Goal: Transaction & Acquisition: Purchase product/service

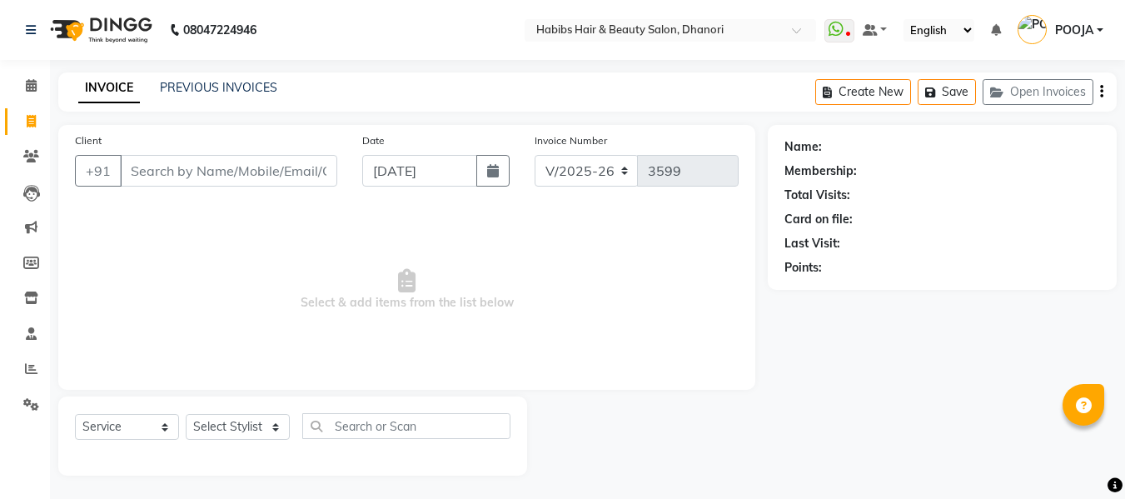
select select "4967"
select select "service"
click at [183, 170] on input "Client" at bounding box center [228, 171] width 217 height 32
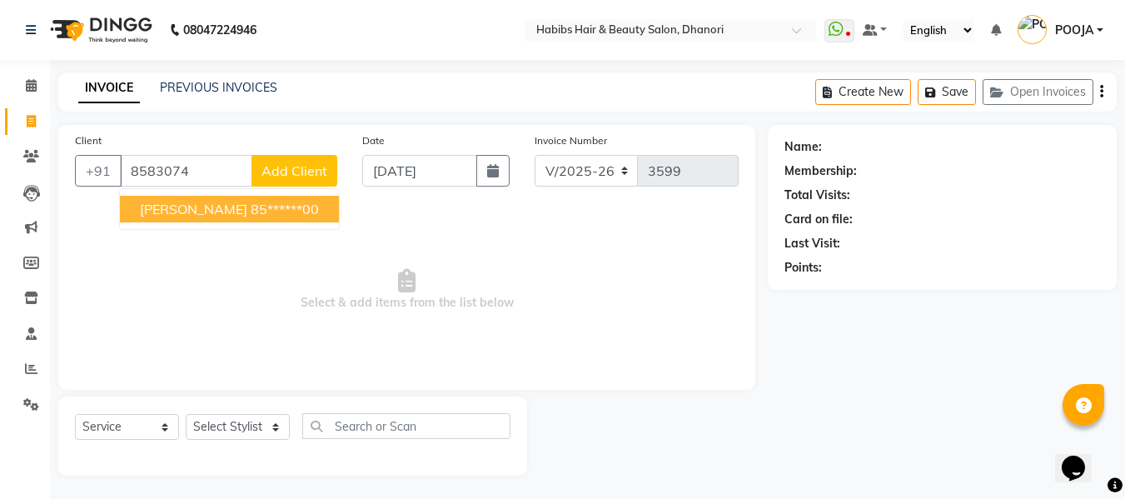
click at [193, 218] on button "[PERSON_NAME] 85******00" at bounding box center [229, 209] width 219 height 27
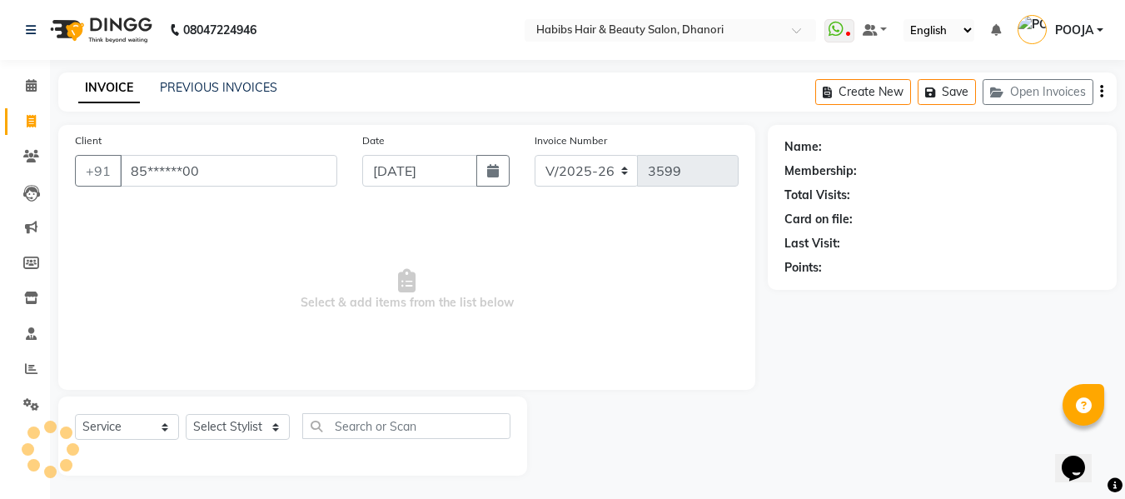
type input "85******00"
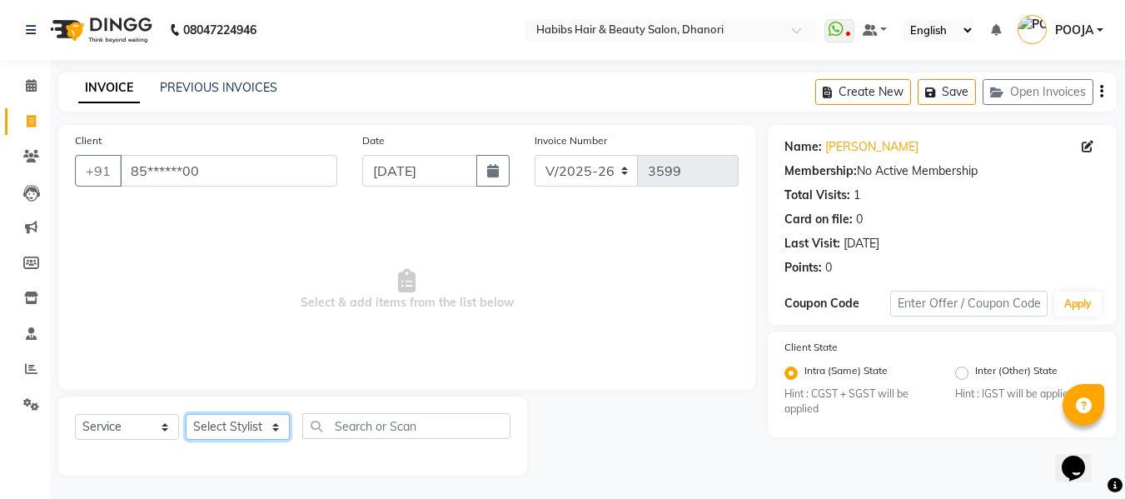
click at [223, 418] on select "Select Stylist Admin [PERSON_NAME] DIVYA [PERSON_NAME] [PERSON_NAME] POOJA [PER…" at bounding box center [238, 427] width 104 height 26
select select "39984"
click at [186, 414] on select "Select Stylist Admin [PERSON_NAME] DIVYA [PERSON_NAME] [PERSON_NAME] POOJA [PER…" at bounding box center [238, 427] width 104 height 26
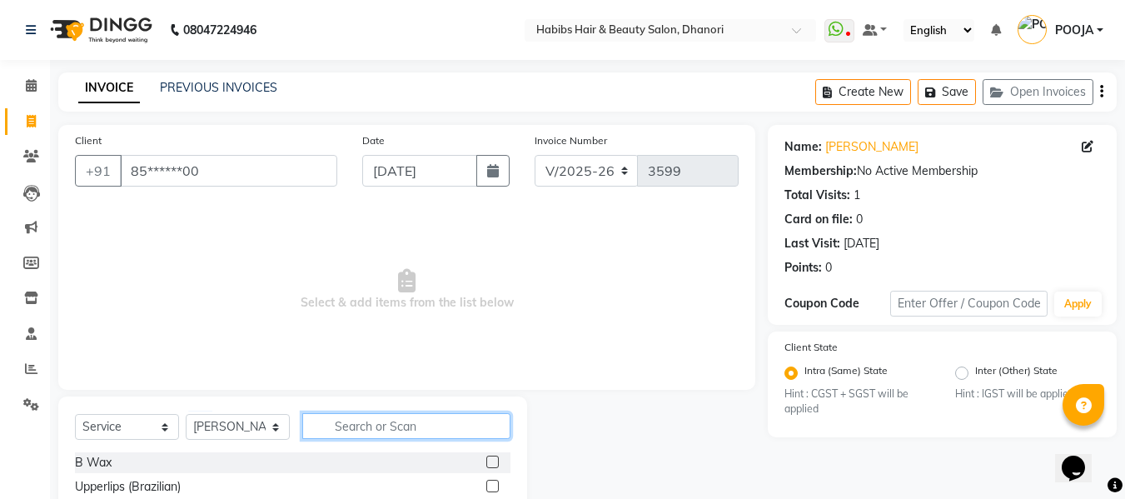
click at [327, 419] on input "text" at bounding box center [406, 426] width 208 height 26
type input "t"
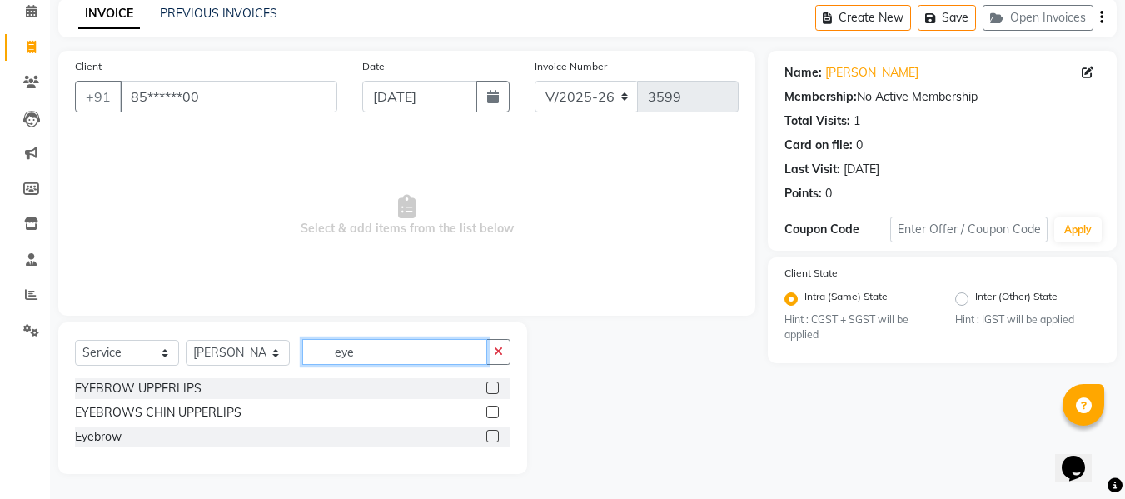
type input "eye"
click at [489, 436] on label at bounding box center [492, 436] width 12 height 12
click at [489, 436] on input "checkbox" at bounding box center [491, 436] width 11 height 11
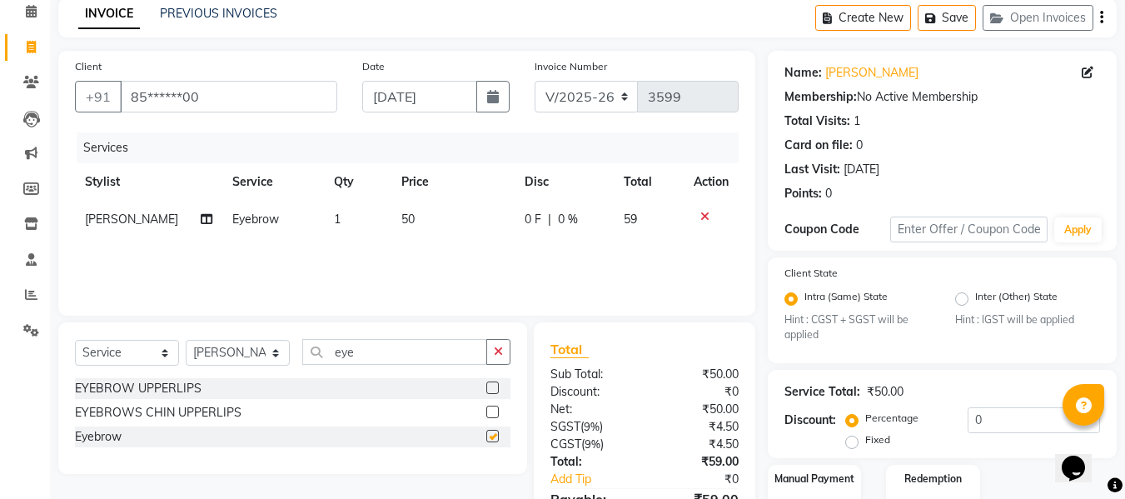
checkbox input "false"
click at [409, 213] on td "50" at bounding box center [452, 219] width 123 height 37
select select "39984"
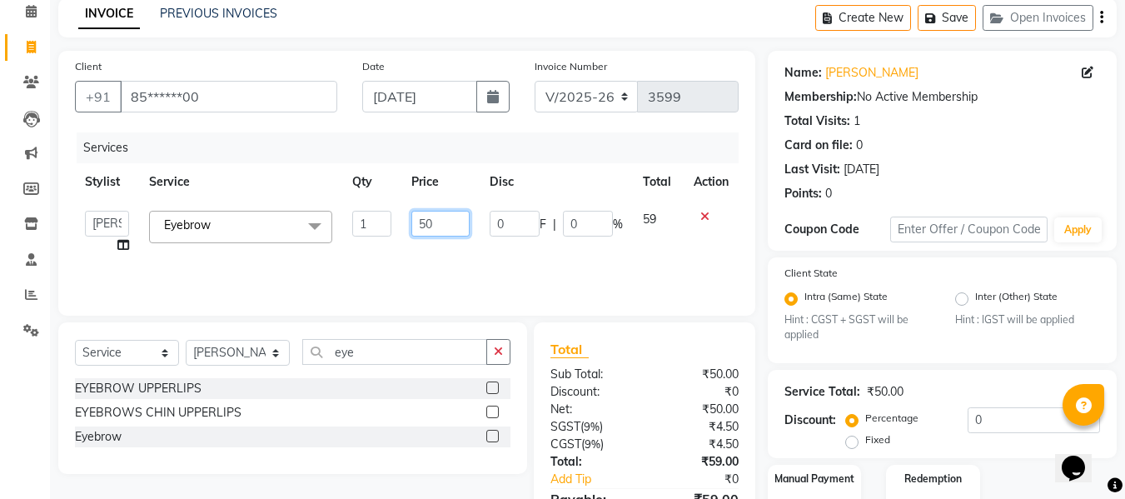
click at [427, 234] on input "50" at bounding box center [439, 224] width 57 height 26
type input "60"
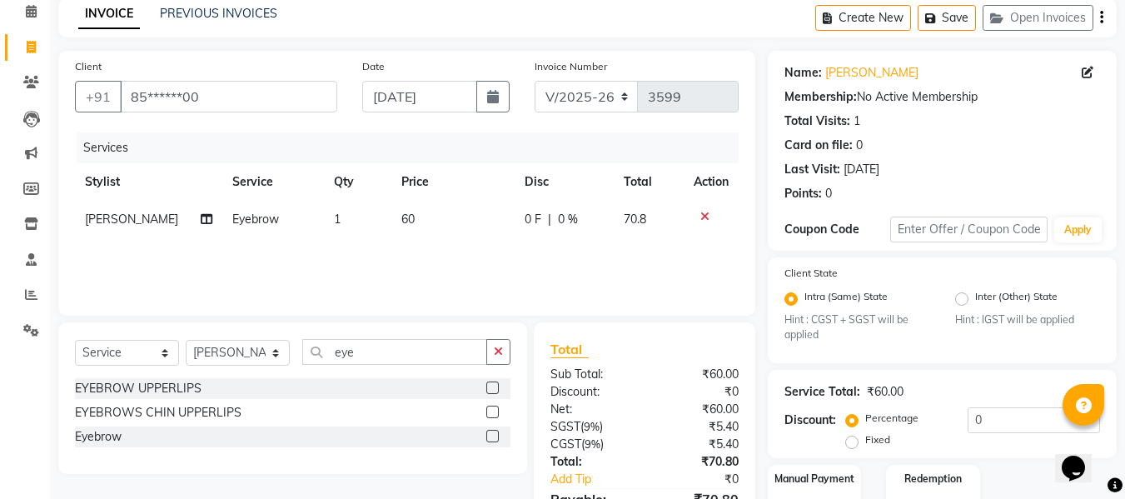
click at [429, 267] on div "Services Stylist Service Qty Price Disc Total Action [PERSON_NAME] Eyebrow 1 60…" at bounding box center [407, 215] width 664 height 167
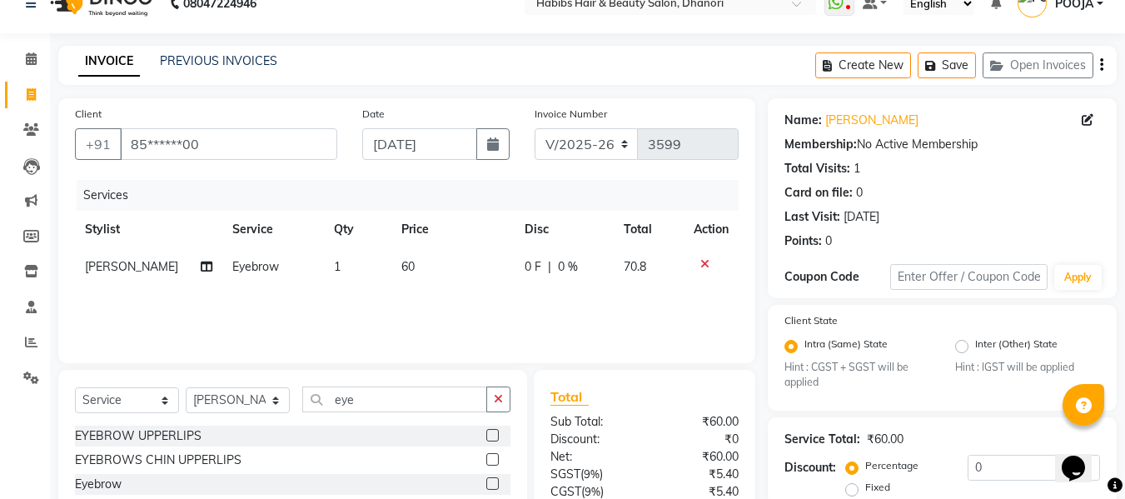
scroll to position [12, 0]
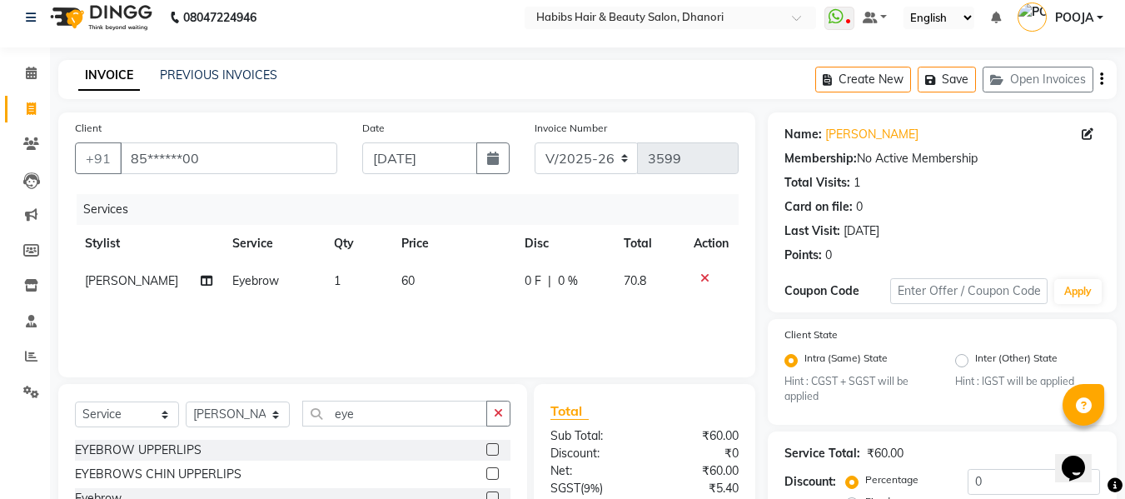
click at [652, 333] on div "Services Stylist Service Qty Price Disc Total Action [PERSON_NAME] Eyebrow 1 60…" at bounding box center [407, 277] width 664 height 167
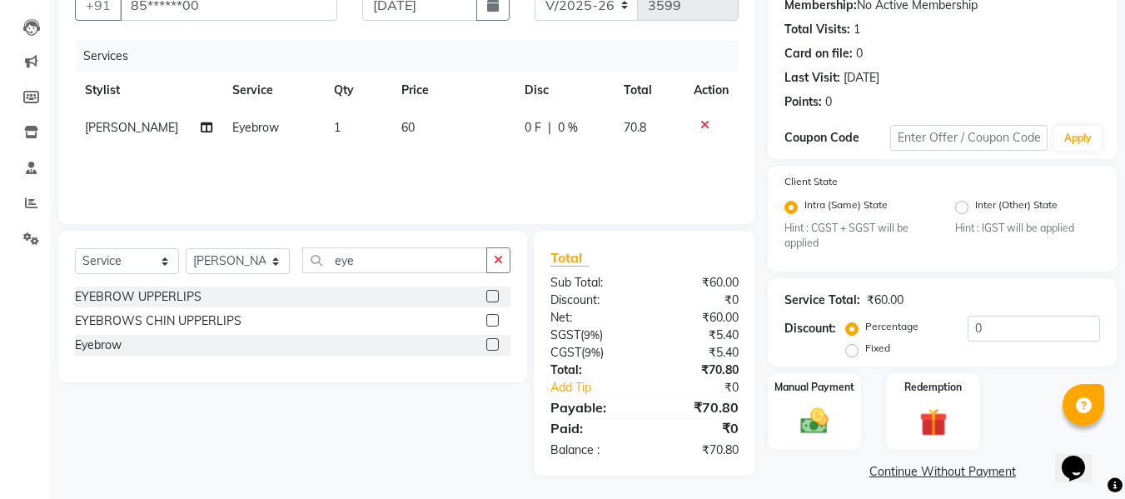
scroll to position [176, 0]
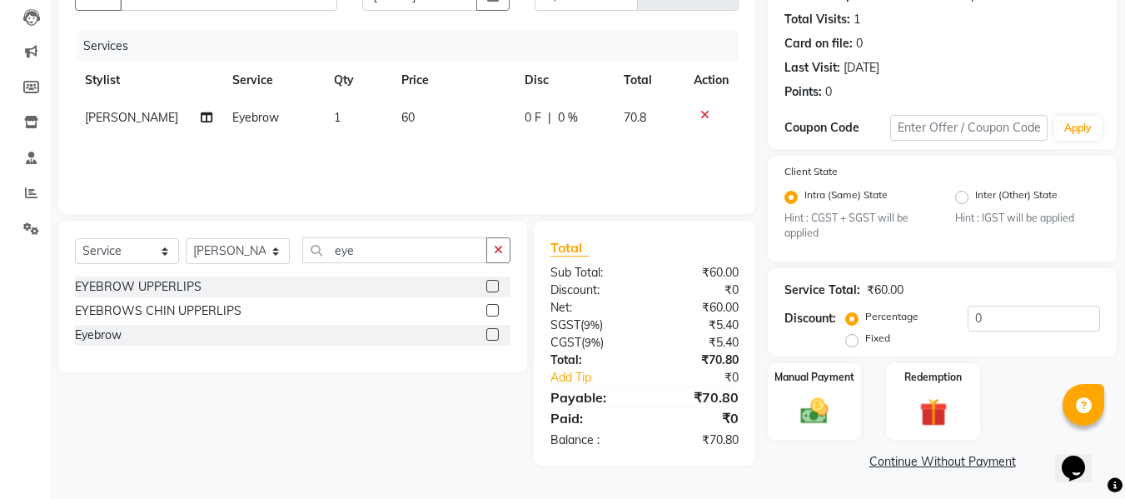
click at [409, 123] on td "60" at bounding box center [452, 117] width 123 height 37
select select "39984"
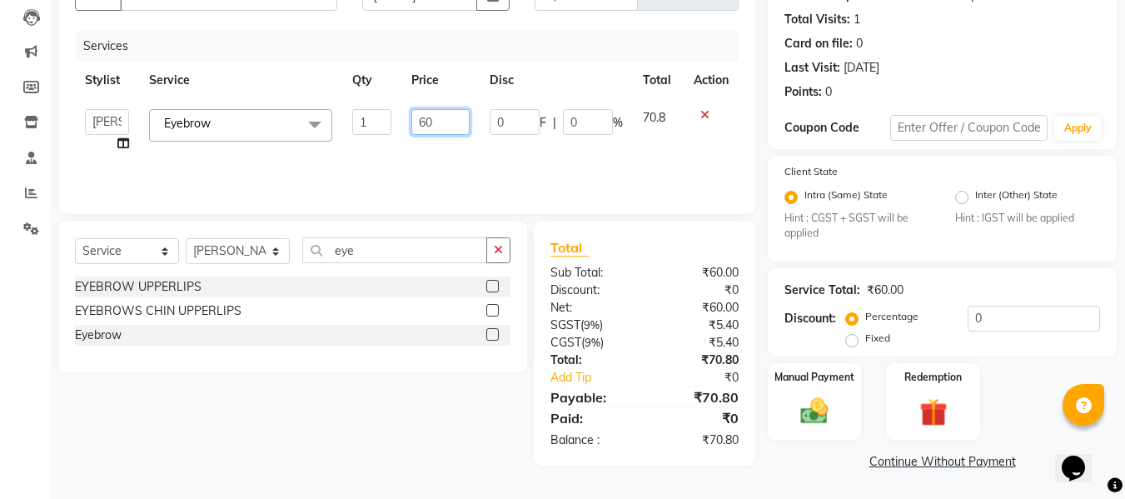
click at [448, 116] on input "60" at bounding box center [439, 122] width 57 height 26
type input "6"
type input "50.84"
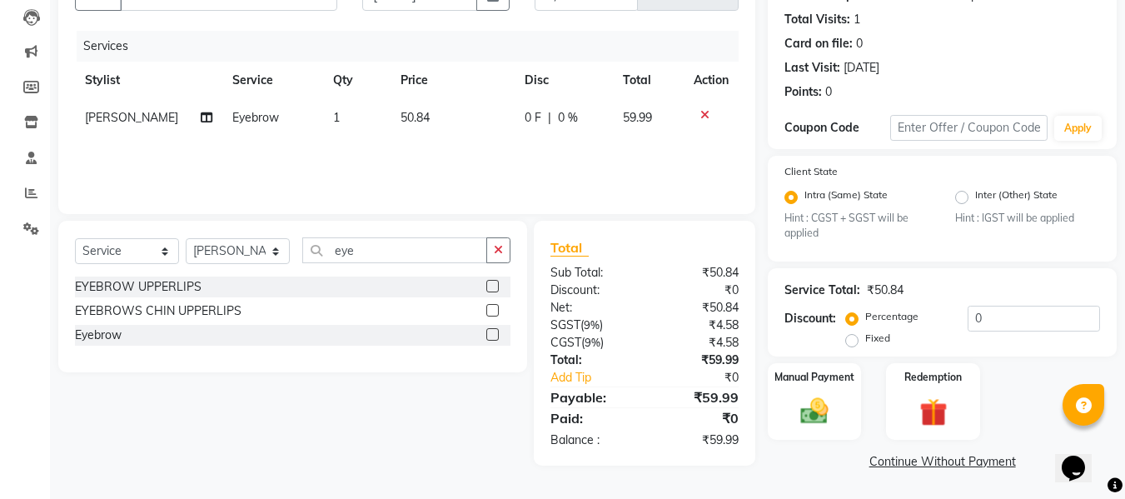
click at [466, 175] on div "Services Stylist Service Qty Price Disc Total Action [PERSON_NAME] Eyebrow 1 50…" at bounding box center [407, 114] width 664 height 167
click at [416, 120] on span "50.84" at bounding box center [415, 117] width 29 height 15
select select "39984"
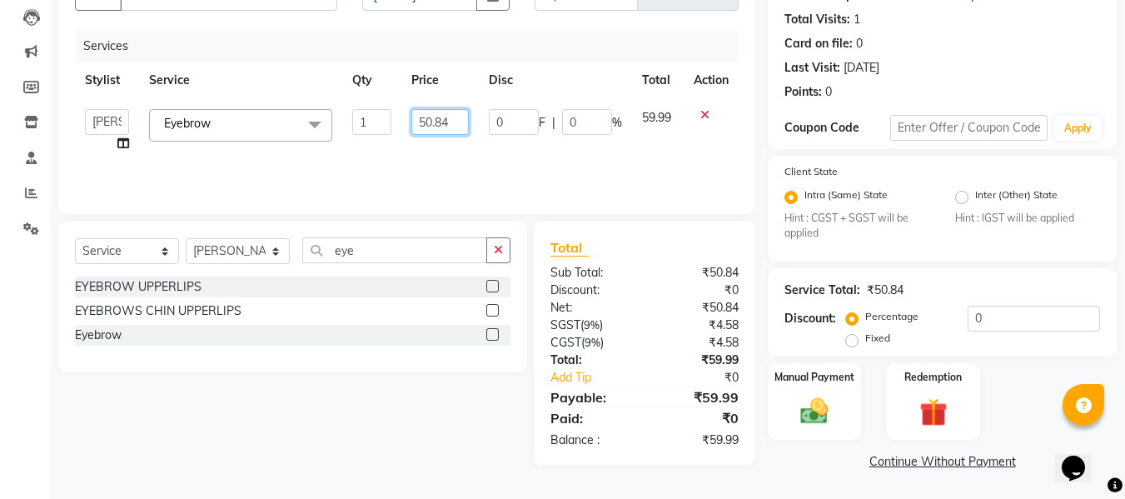
click at [451, 114] on input "50.84" at bounding box center [439, 122] width 57 height 26
type input "50.87"
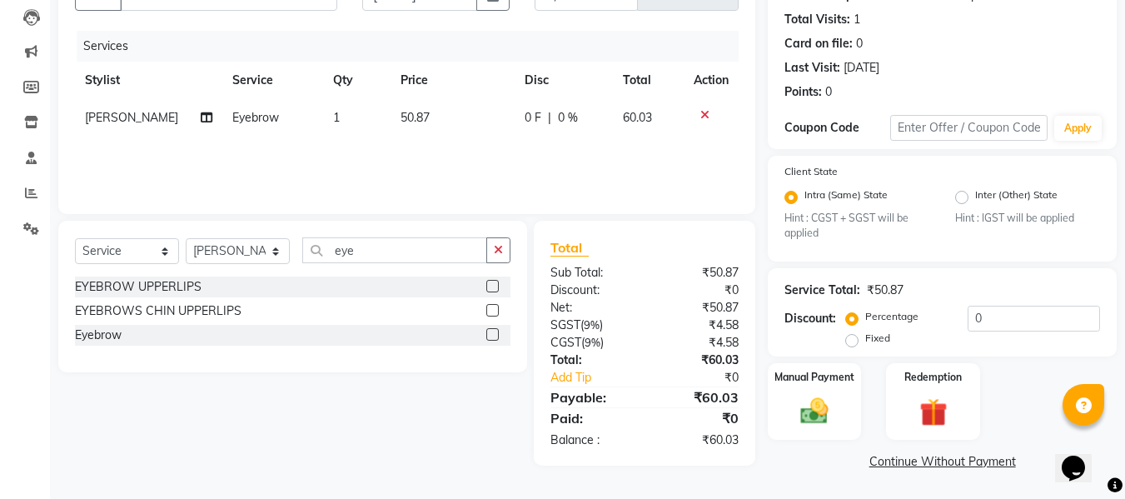
click at [446, 147] on div "Services Stylist Service Qty Price Disc Total Action [PERSON_NAME] Eyebrow 1 50…" at bounding box center [407, 114] width 664 height 167
click at [421, 116] on td "50.87" at bounding box center [452, 117] width 123 height 37
select select "39984"
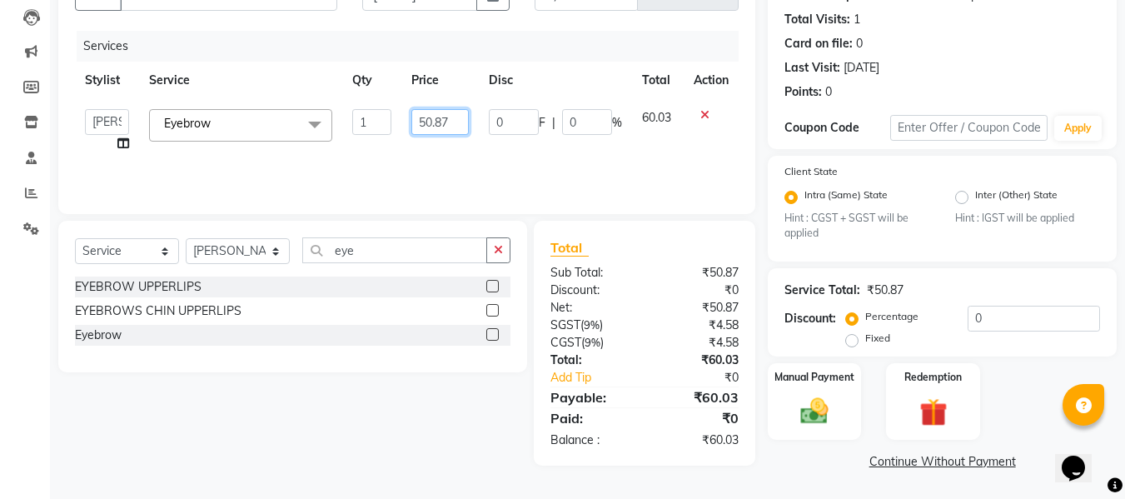
click at [455, 123] on input "50.87" at bounding box center [439, 122] width 57 height 26
type input "50.847"
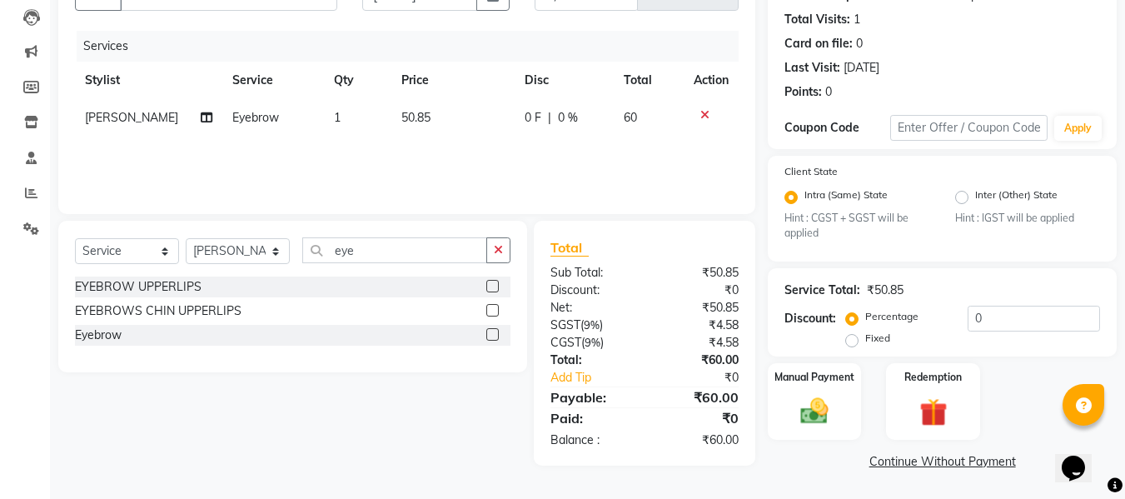
click at [471, 162] on div "Services Stylist Service Qty Price Disc Total Action [PERSON_NAME] Eyebrow 1 50…" at bounding box center [407, 114] width 664 height 167
click at [805, 411] on img at bounding box center [814, 411] width 47 height 33
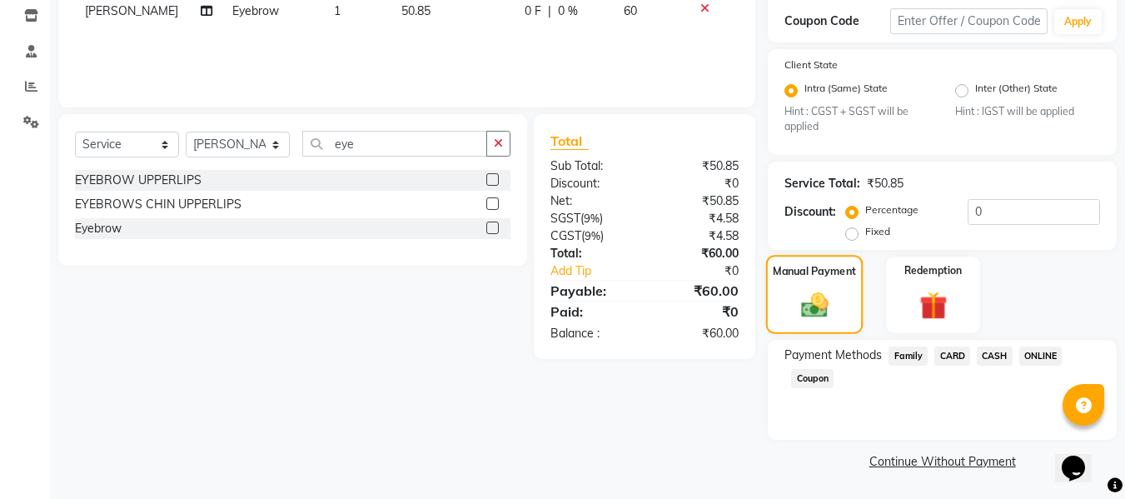
scroll to position [282, 0]
click at [1051, 356] on span "ONLINE" at bounding box center [1040, 356] width 43 height 19
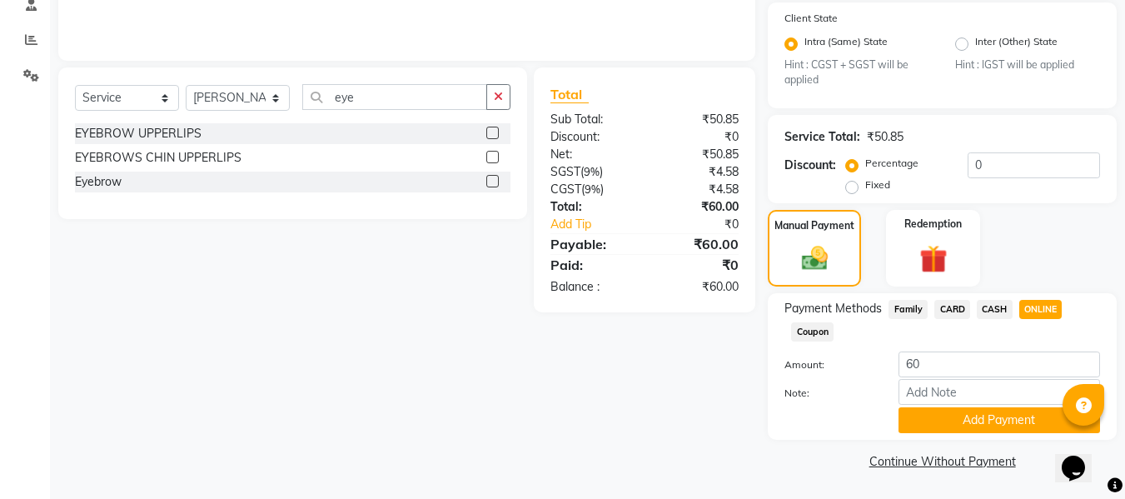
scroll to position [328, 0]
click at [999, 425] on button "Add Payment" at bounding box center [1000, 421] width 202 height 26
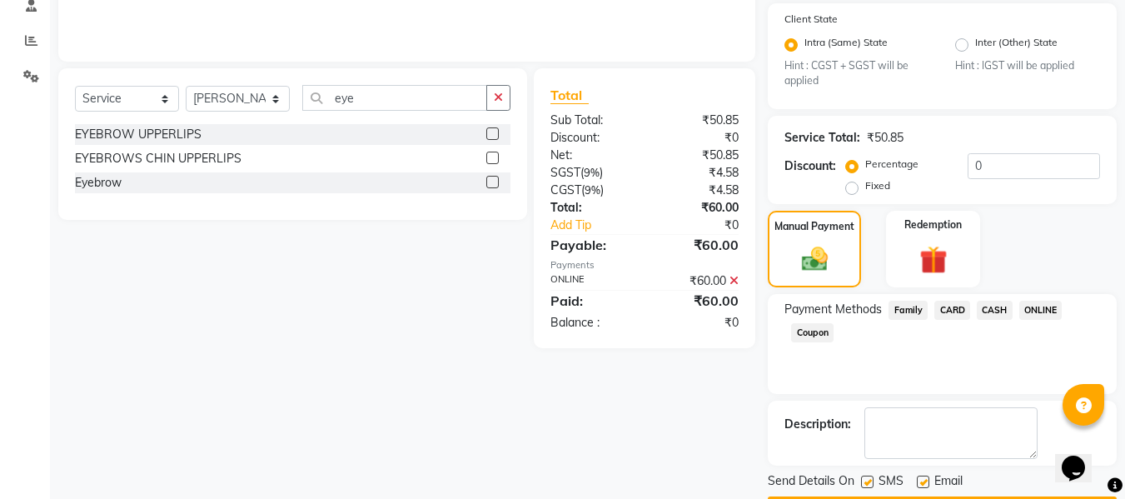
scroll to position [376, 0]
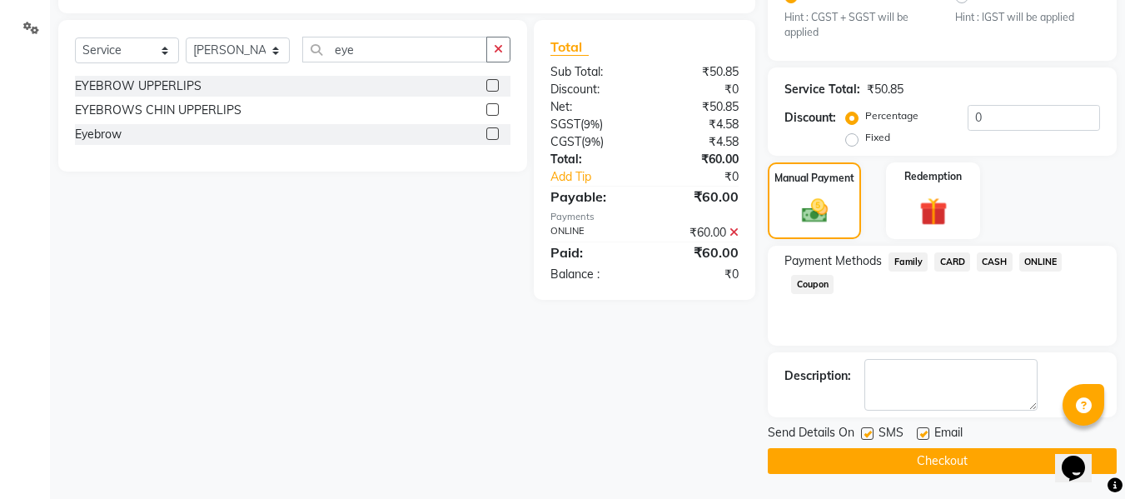
click at [942, 467] on button "Checkout" at bounding box center [942, 461] width 349 height 26
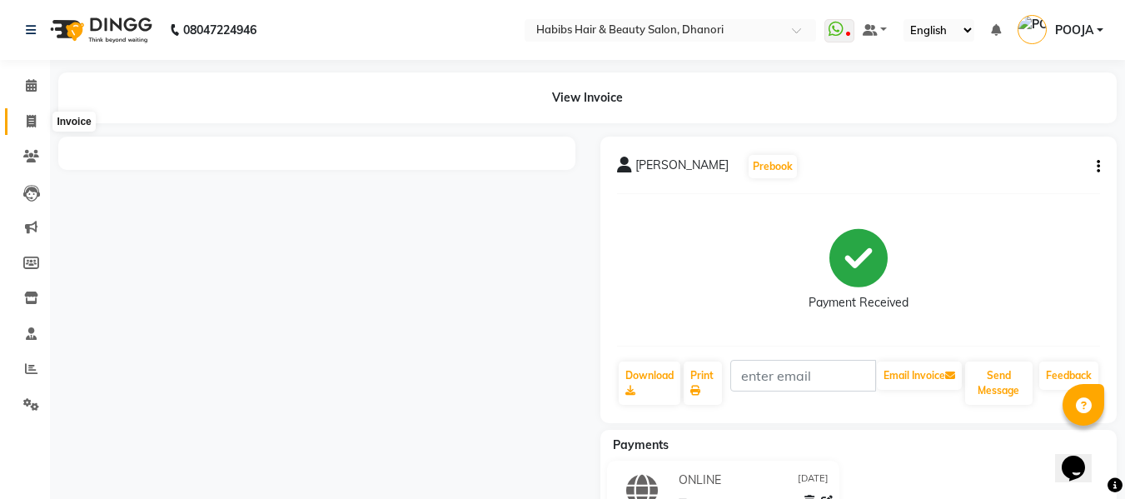
click at [24, 124] on span at bounding box center [31, 121] width 29 height 19
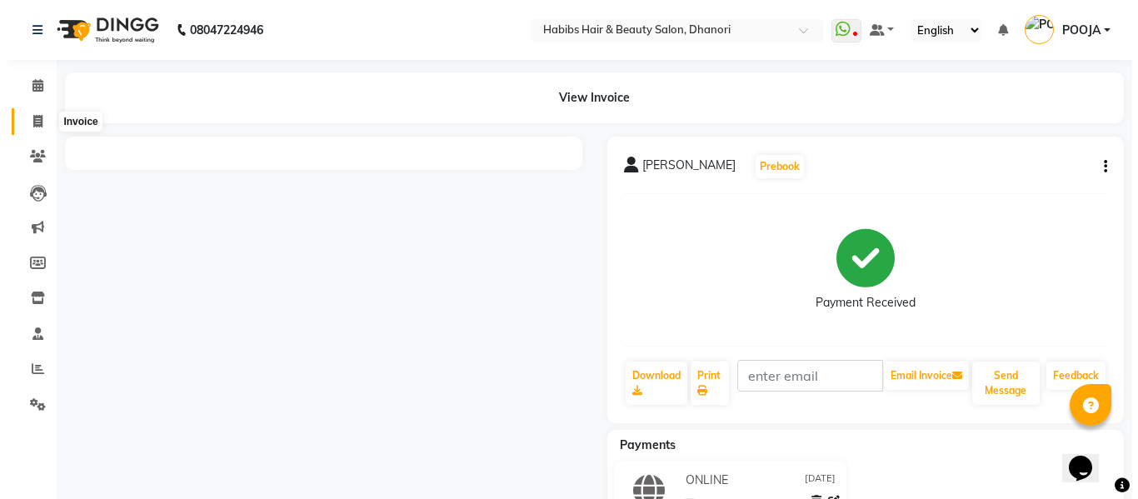
scroll to position [2, 0]
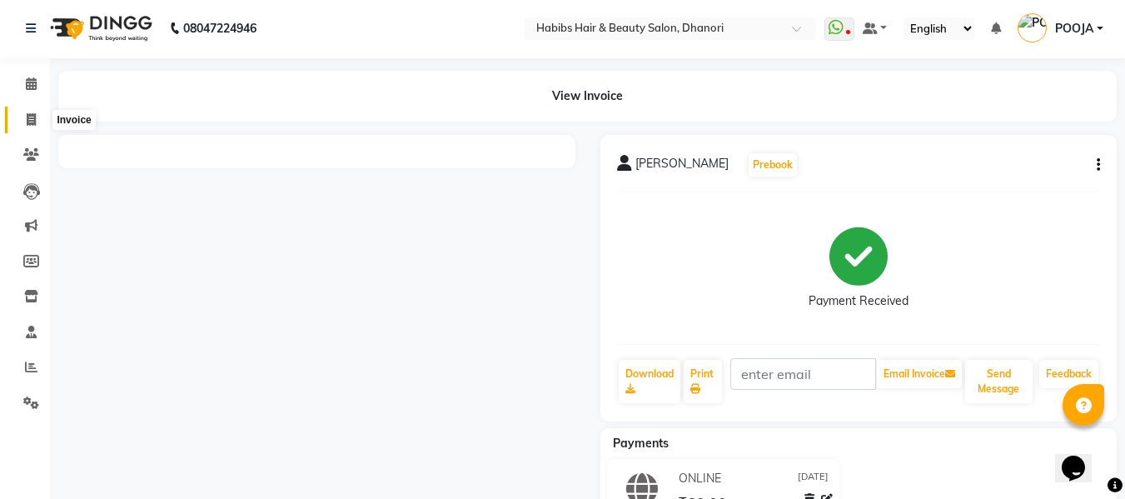
select select "4967"
select select "service"
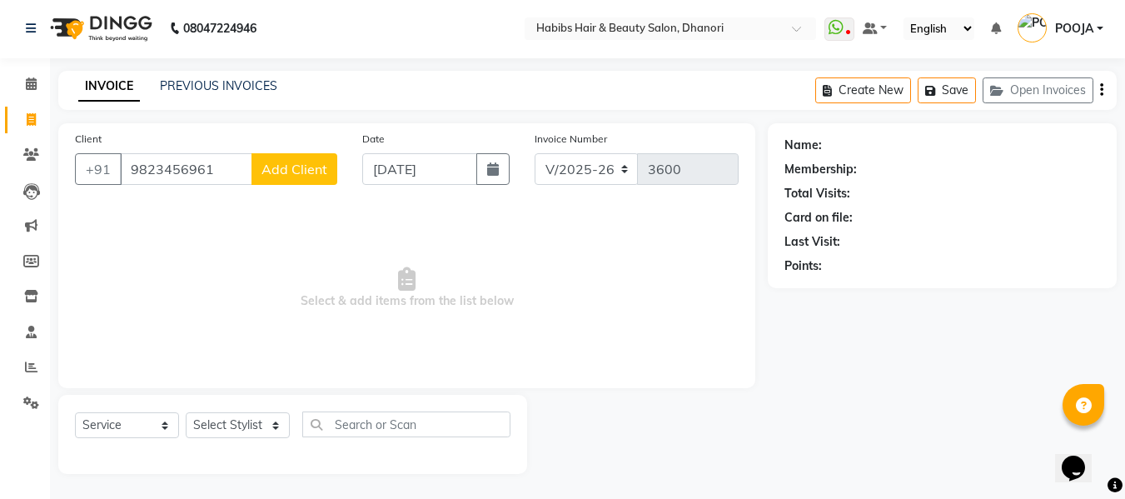
type input "9823456961"
click at [296, 170] on span "Add Client" at bounding box center [295, 169] width 66 height 17
select select "22"
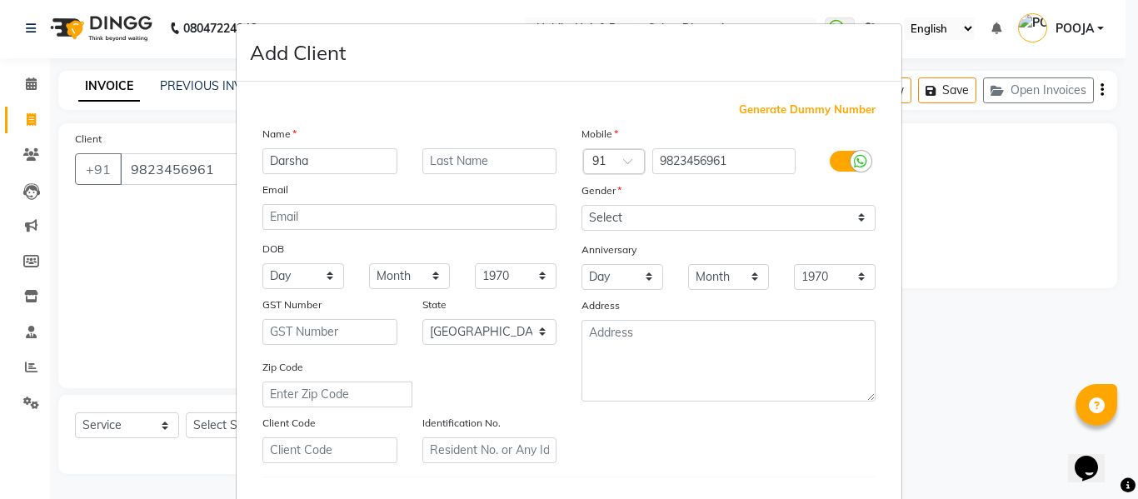
type input "Darsha"
click at [453, 166] on input "text" at bounding box center [489, 161] width 135 height 26
type input "Gadatal"
click at [960, 268] on ngb-modal-window "Add Client Generate Dummy Number Name [PERSON_NAME] Email DOB Day 01 02 03 04 0…" at bounding box center [569, 249] width 1138 height 499
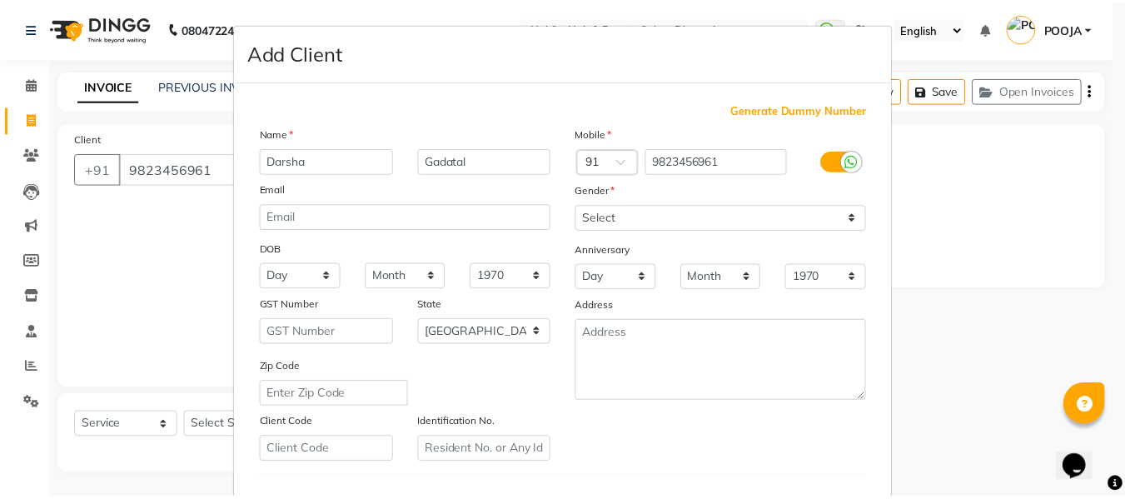
scroll to position [270, 0]
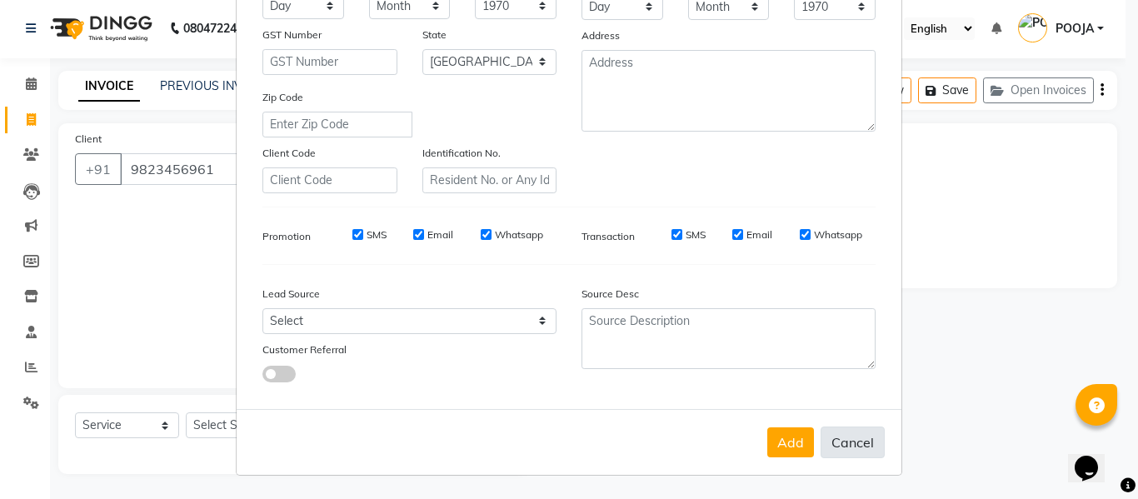
click at [834, 446] on button "Cancel" at bounding box center [852, 442] width 64 height 32
select select
select select "null"
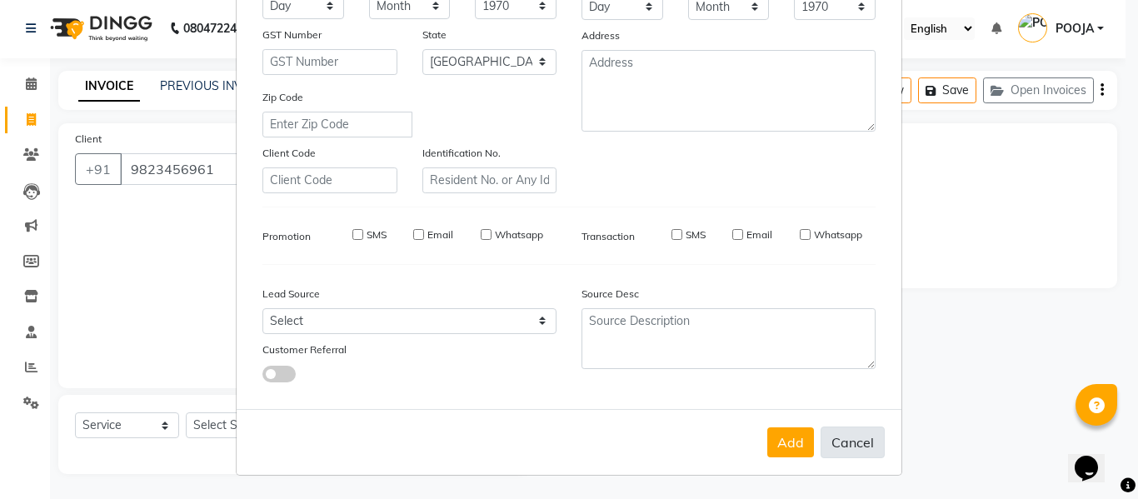
select select
checkbox input "false"
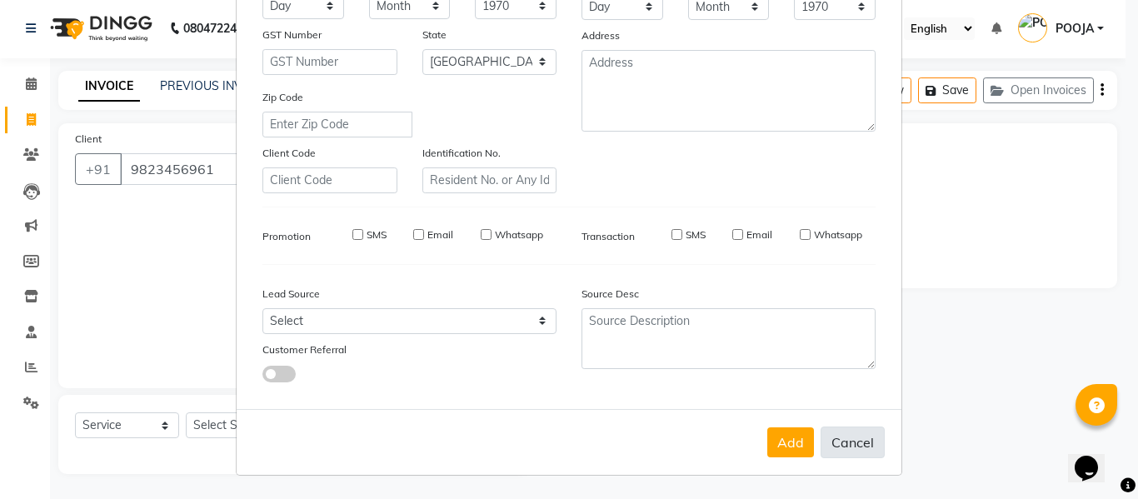
checkbox input "false"
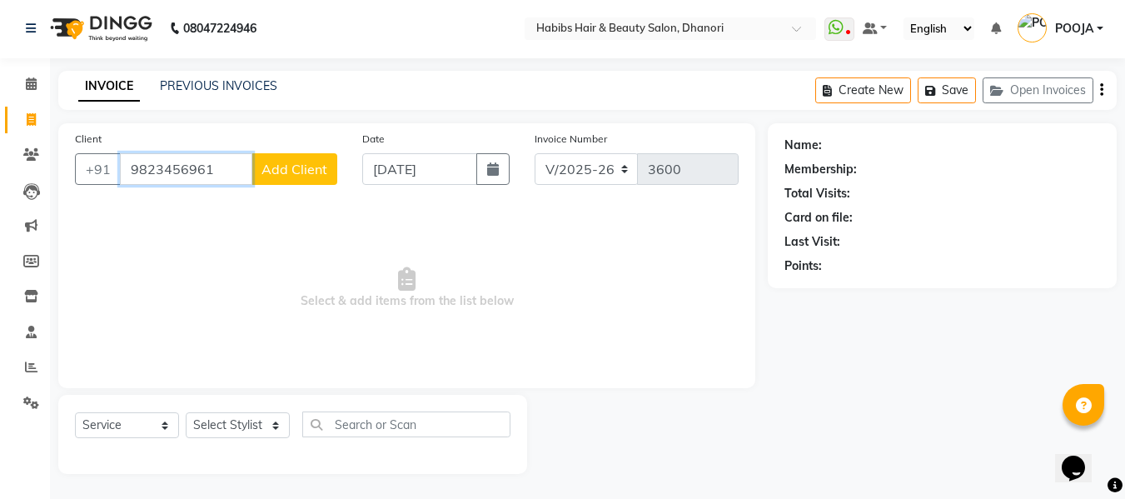
click at [234, 175] on input "9823456961" at bounding box center [186, 169] width 132 height 32
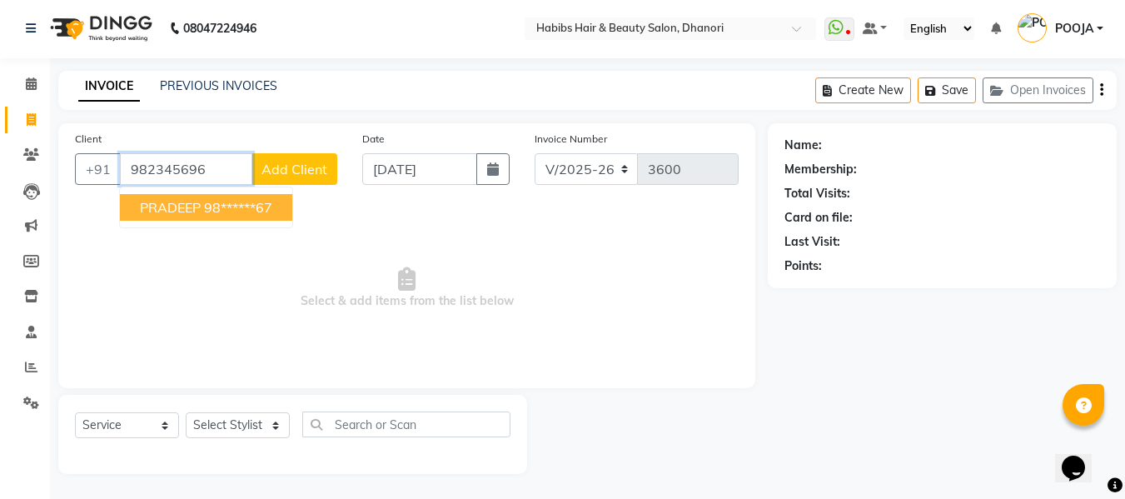
click at [228, 204] on ngb-highlight "98******67" at bounding box center [238, 207] width 68 height 17
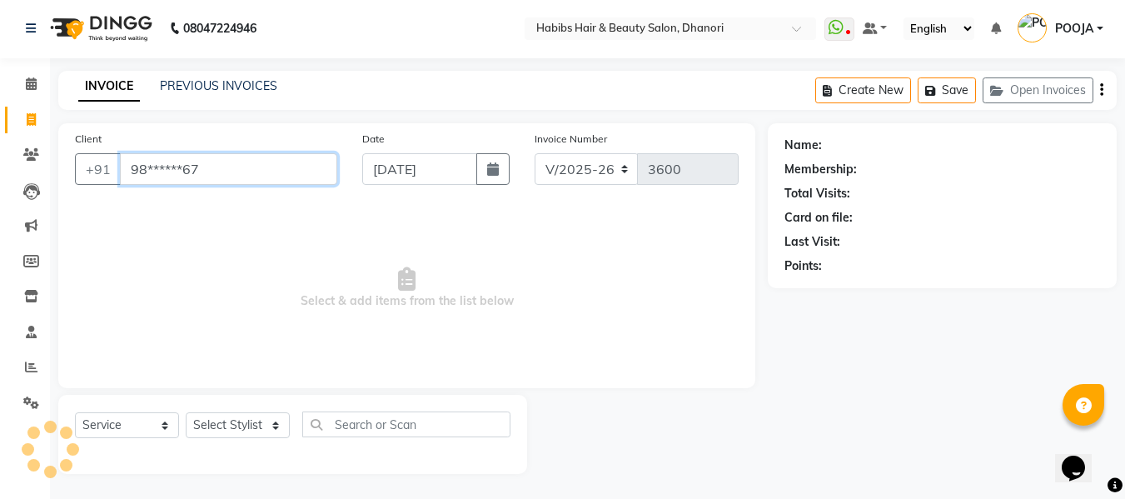
type input "98******67"
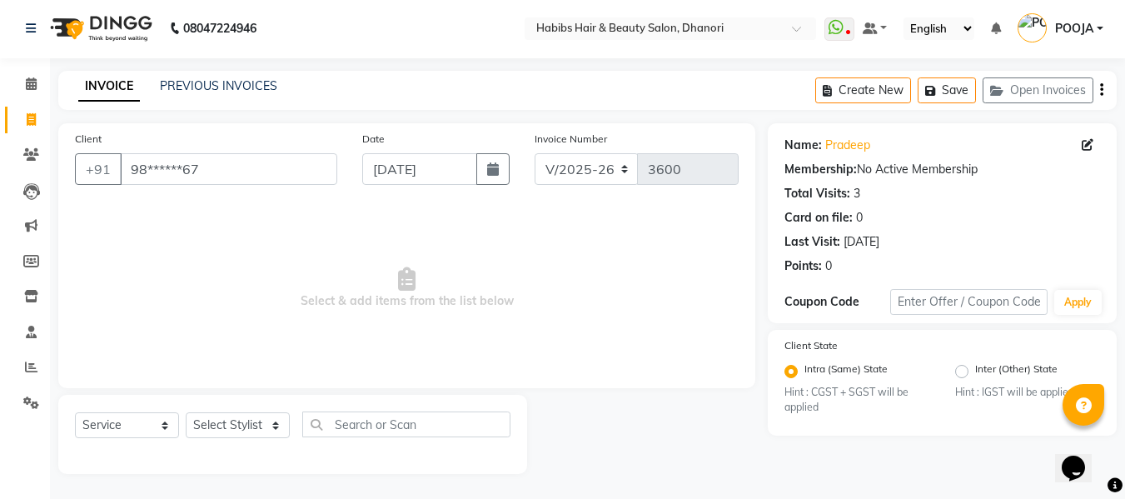
scroll to position [0, 0]
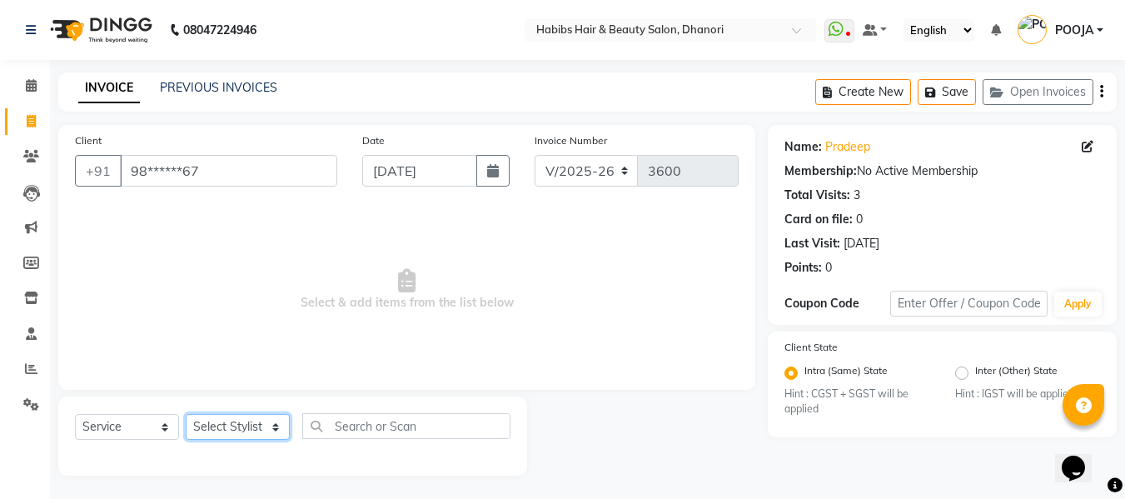
click at [237, 426] on select "Select Stylist Admin [PERSON_NAME] DIVYA [PERSON_NAME] [PERSON_NAME] POOJA [PER…" at bounding box center [238, 427] width 104 height 26
select select "41588"
click at [186, 414] on select "Select Stylist Admin [PERSON_NAME] DIVYA [PERSON_NAME] [PERSON_NAME] POOJA [PER…" at bounding box center [238, 427] width 104 height 26
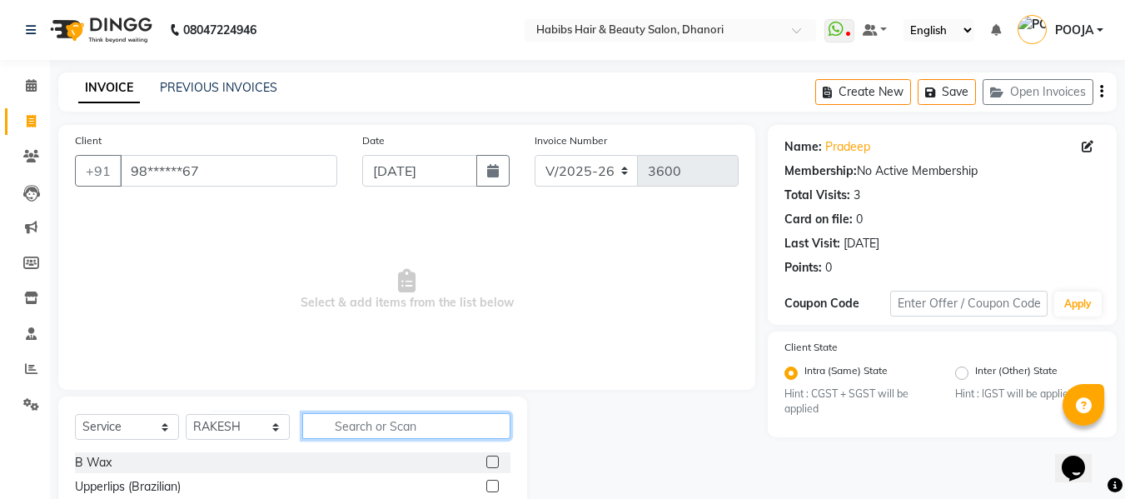
click at [352, 436] on input "text" at bounding box center [406, 426] width 208 height 26
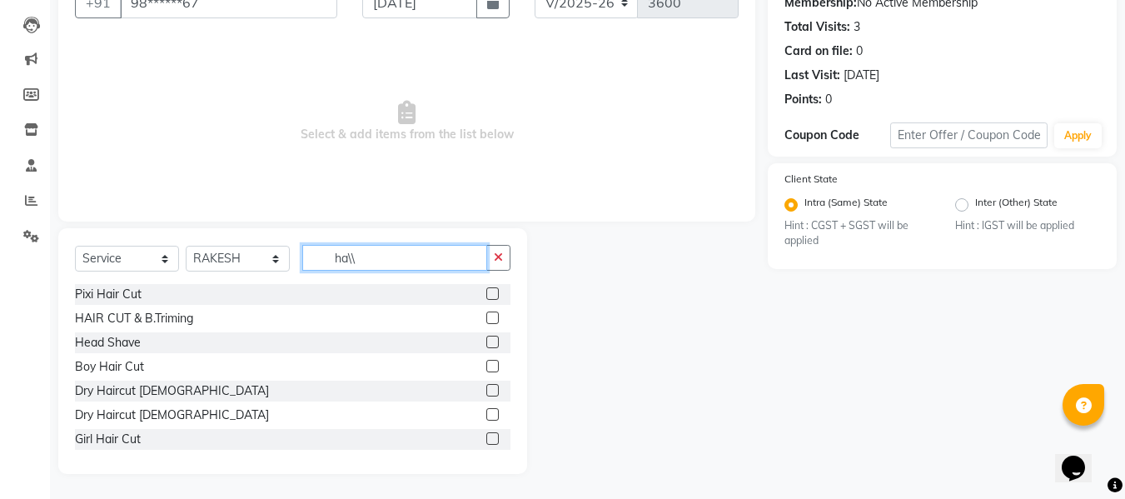
scroll to position [2, 0]
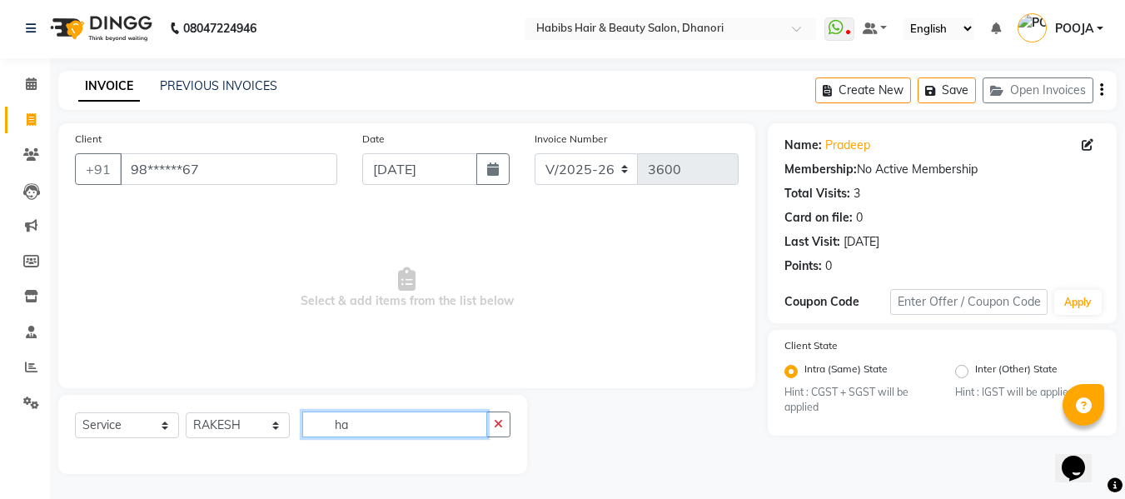
type input "h"
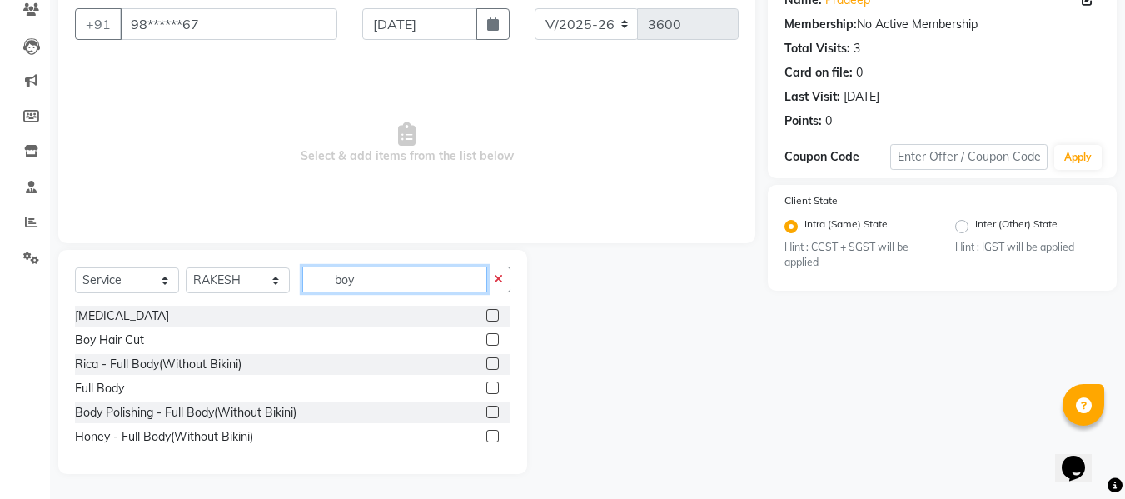
scroll to position [26, 0]
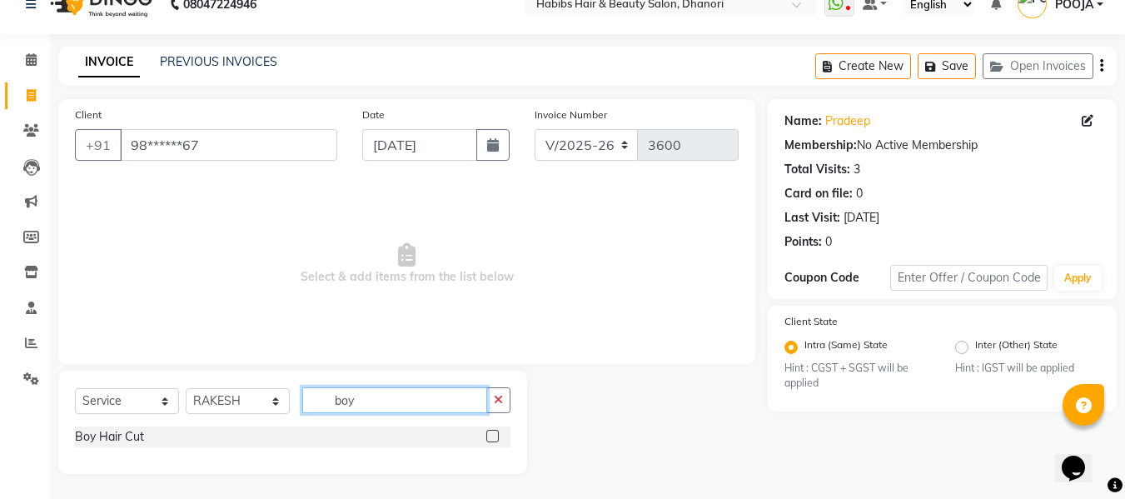
type input "boy"
click at [491, 441] on label at bounding box center [492, 436] width 12 height 12
click at [491, 441] on input "checkbox" at bounding box center [491, 436] width 11 height 11
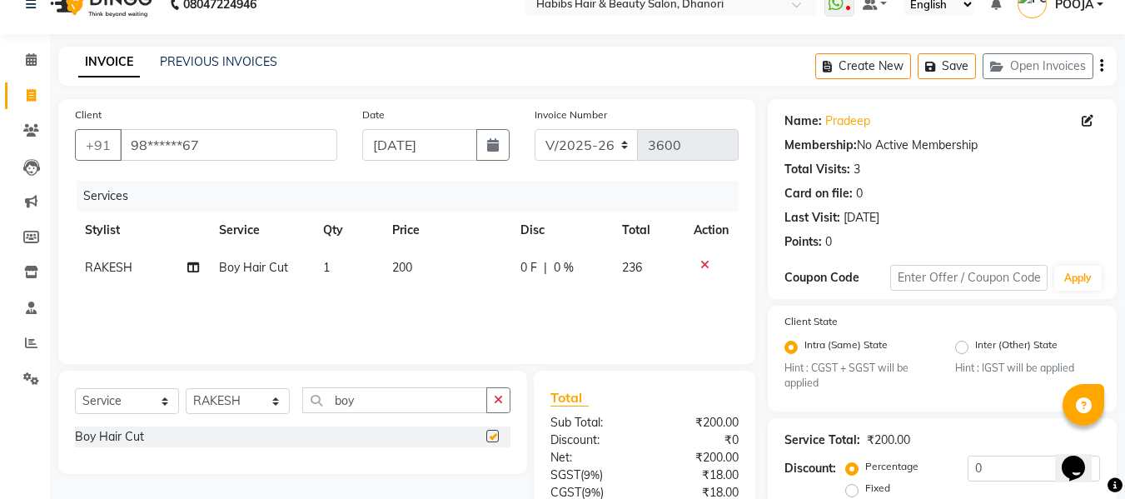
checkbox input "false"
click at [400, 267] on span "200" at bounding box center [402, 267] width 20 height 15
select select "41588"
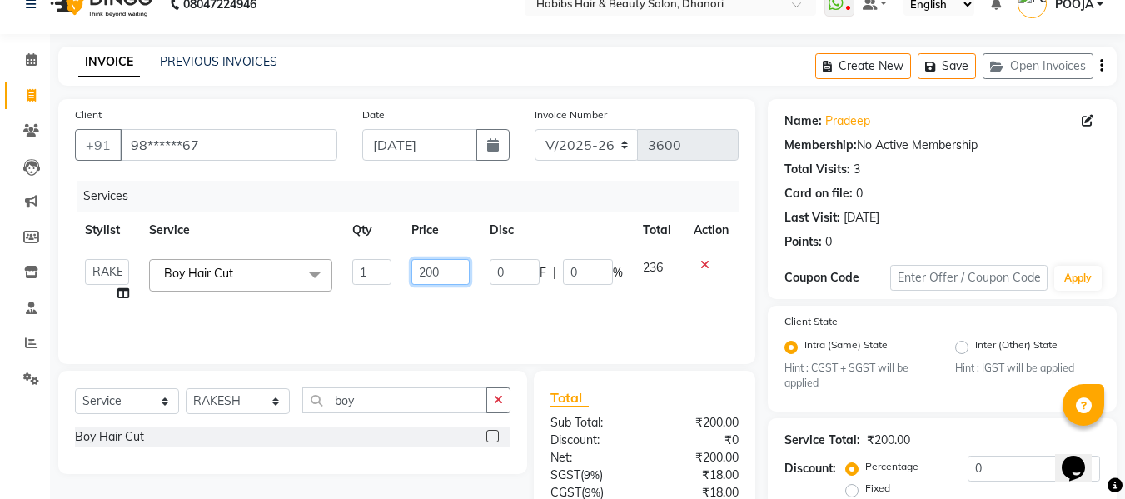
click at [438, 275] on input "200" at bounding box center [439, 272] width 57 height 26
type input "2"
type input "350"
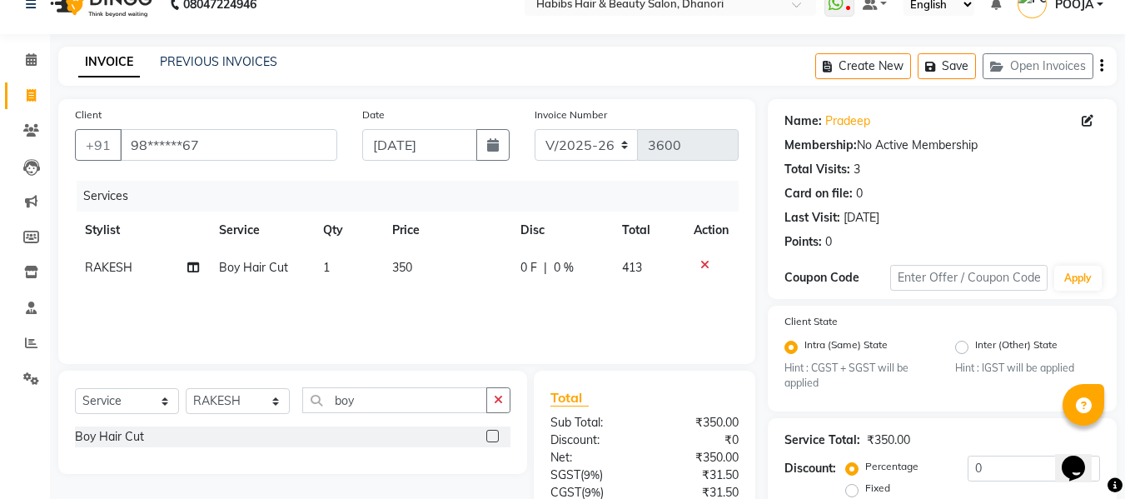
scroll to position [134, 0]
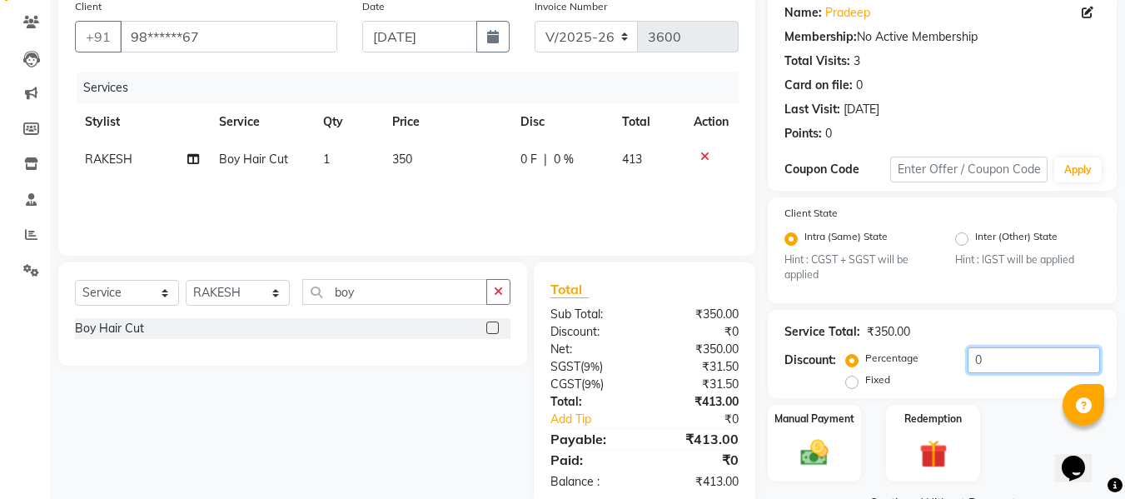
click at [1018, 365] on input "0" at bounding box center [1034, 360] width 132 height 26
type input "20"
click at [690, 214] on div "Services Stylist Service Qty Price Disc Total Action RAKESH Boy Hair Cut 1 350 …" at bounding box center [407, 155] width 664 height 167
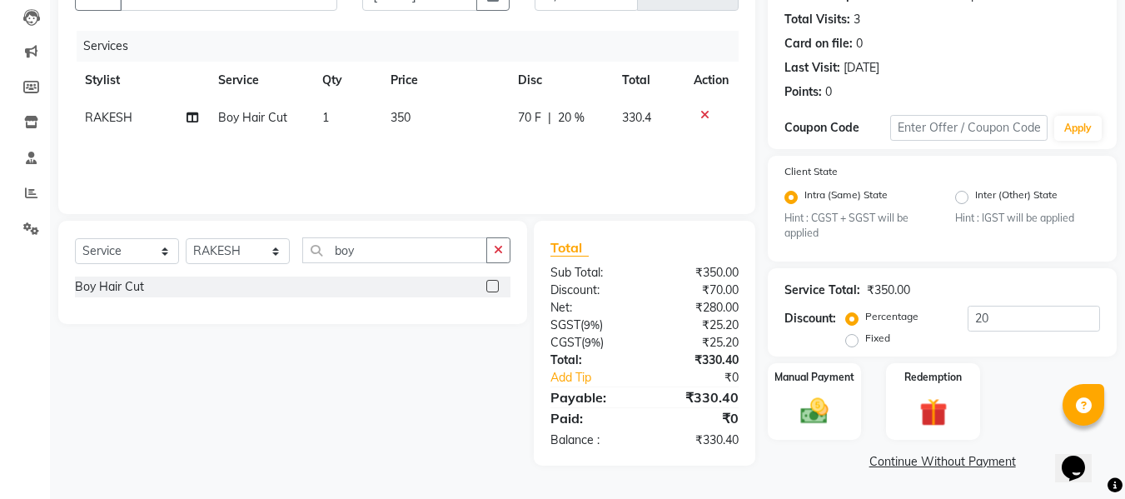
click at [402, 113] on span "350" at bounding box center [401, 117] width 20 height 15
select select "41588"
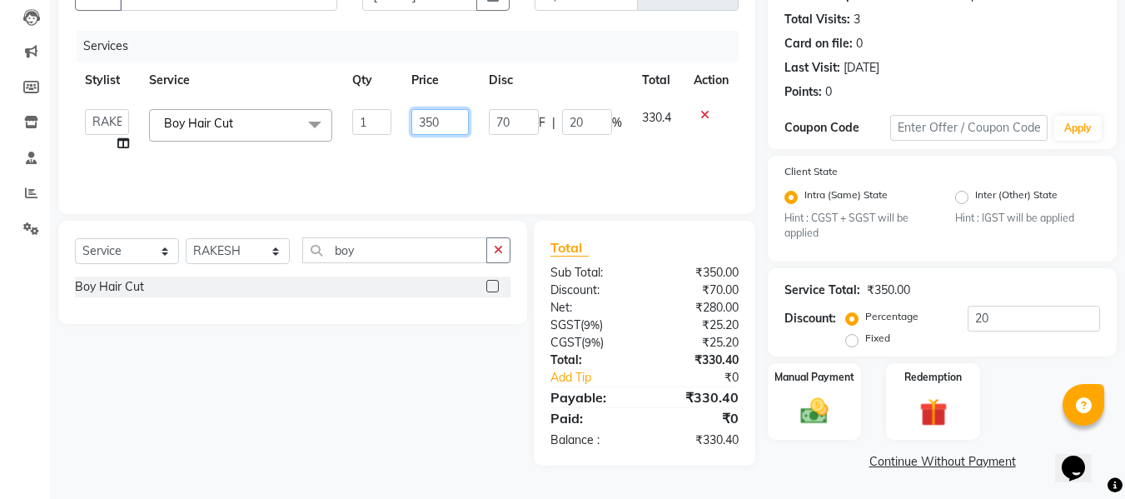
click at [452, 124] on input "350" at bounding box center [439, 122] width 57 height 26
type input "3"
type input "254.237"
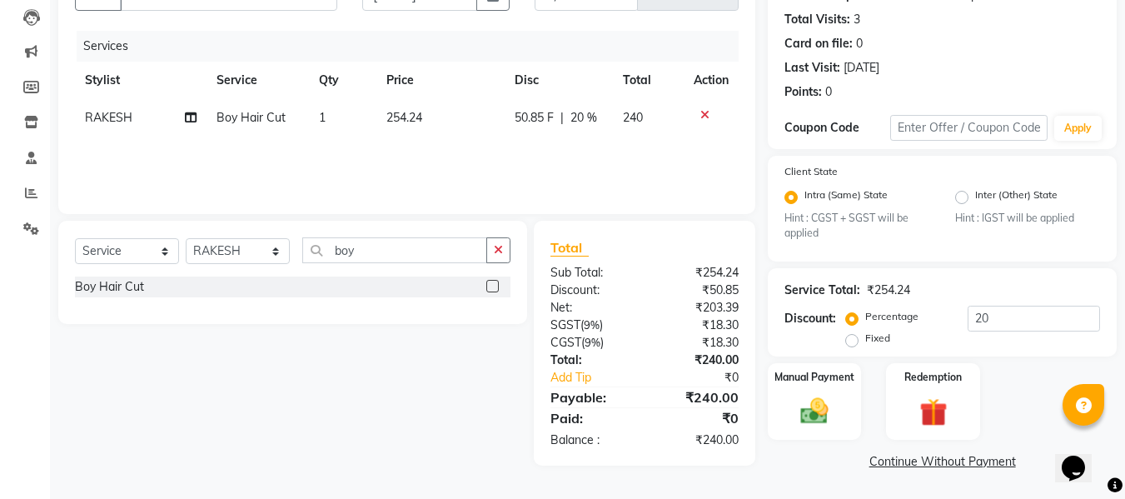
click at [571, 143] on div "Services Stylist Service Qty Price Disc Total Action RAKESH Boy Hair Cut 1 254.…" at bounding box center [407, 114] width 664 height 167
click at [985, 310] on input "20" at bounding box center [1034, 319] width 132 height 26
type input "2"
click at [988, 259] on div "Client State Intra (Same) State Hint : CGST + SGST will be applied Inter (Other…" at bounding box center [942, 209] width 349 height 106
click at [841, 416] on div "Manual Payment" at bounding box center [814, 400] width 97 height 79
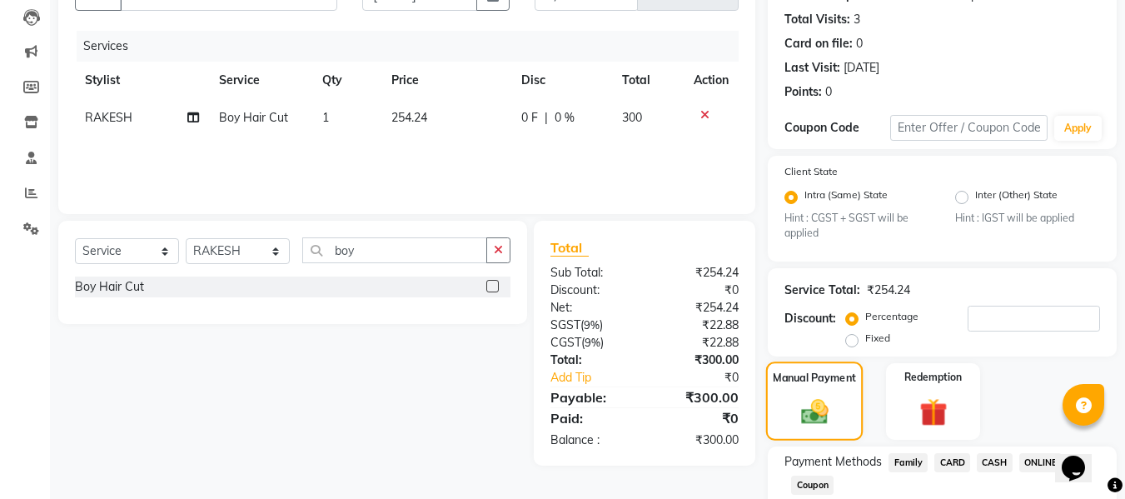
scroll to position [282, 0]
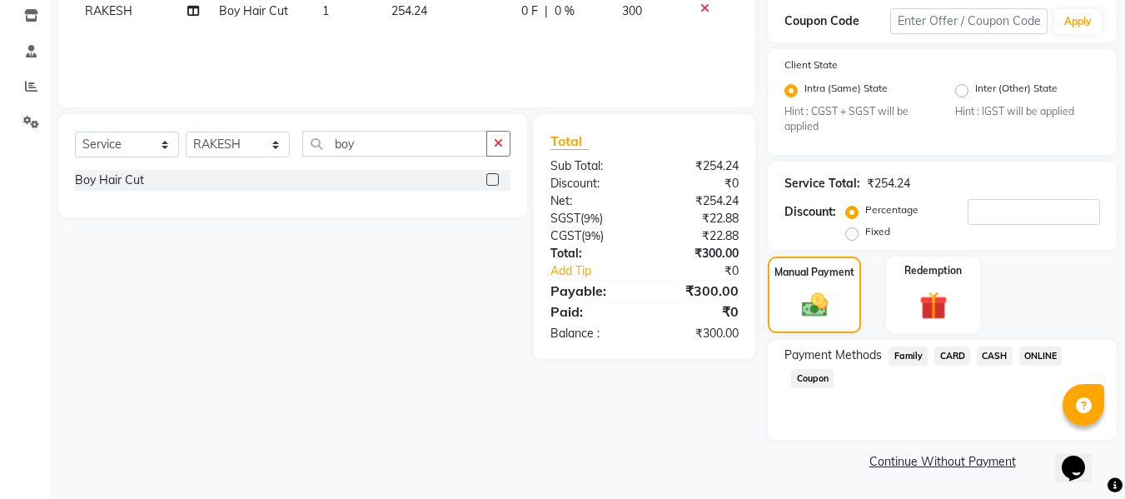
click at [990, 360] on span "CASH" at bounding box center [995, 355] width 36 height 19
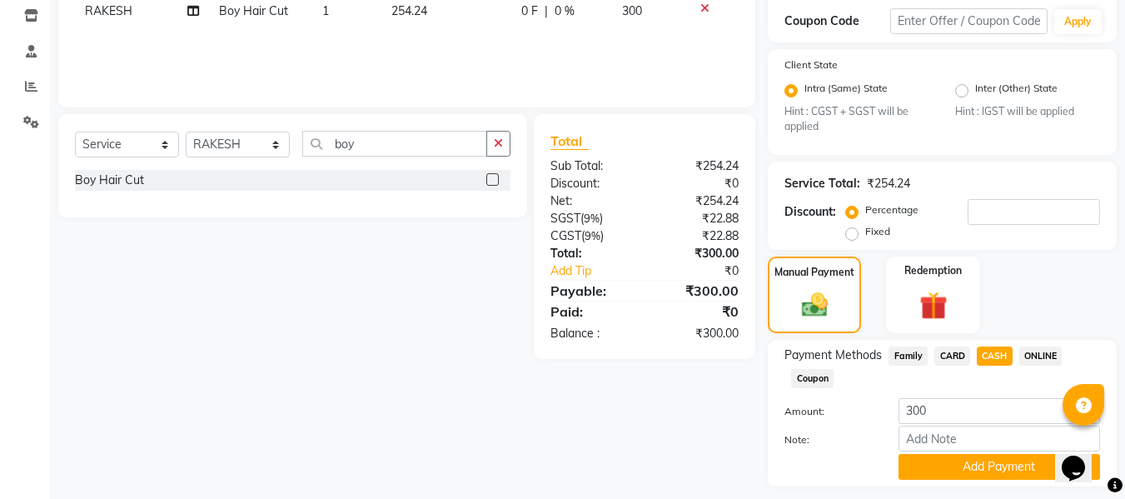
scroll to position [329, 0]
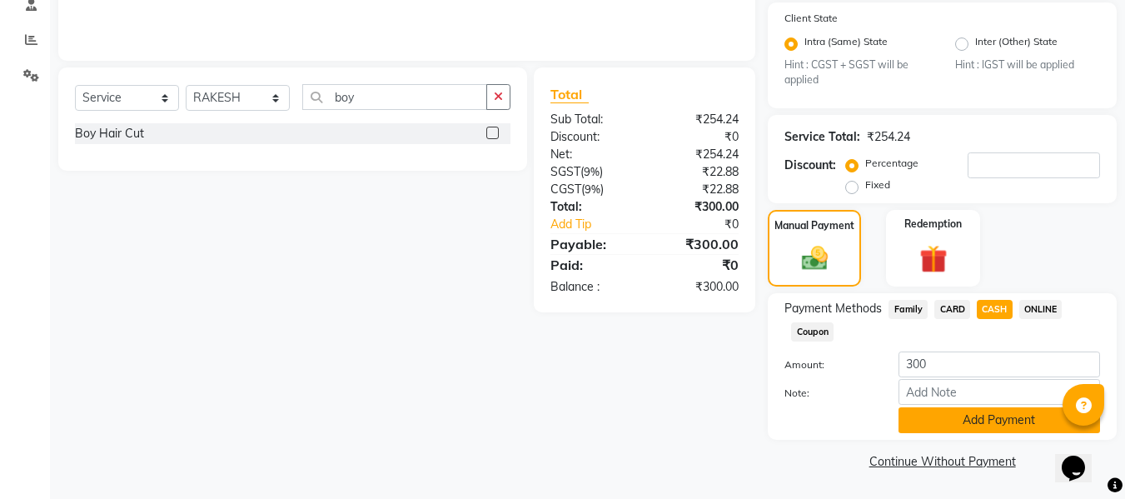
click at [980, 420] on button "Add Payment" at bounding box center [1000, 420] width 202 height 26
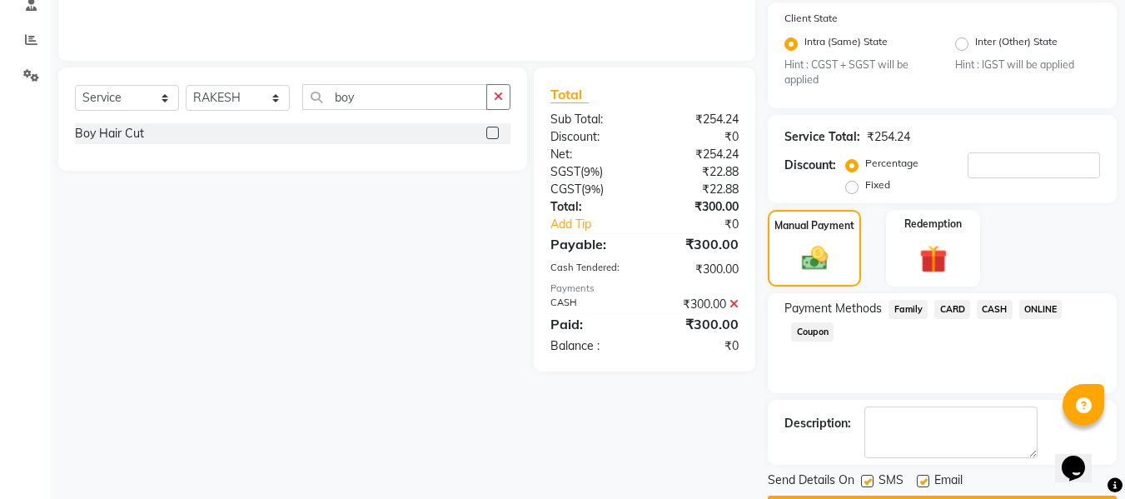
scroll to position [376, 0]
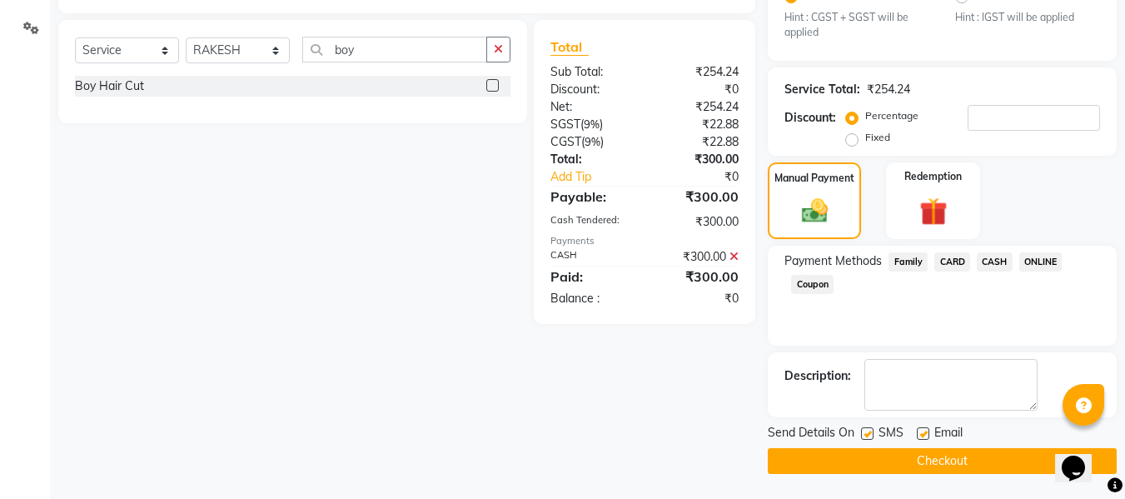
click at [971, 459] on button "Checkout" at bounding box center [942, 461] width 349 height 26
